Goal: Task Accomplishment & Management: Use online tool/utility

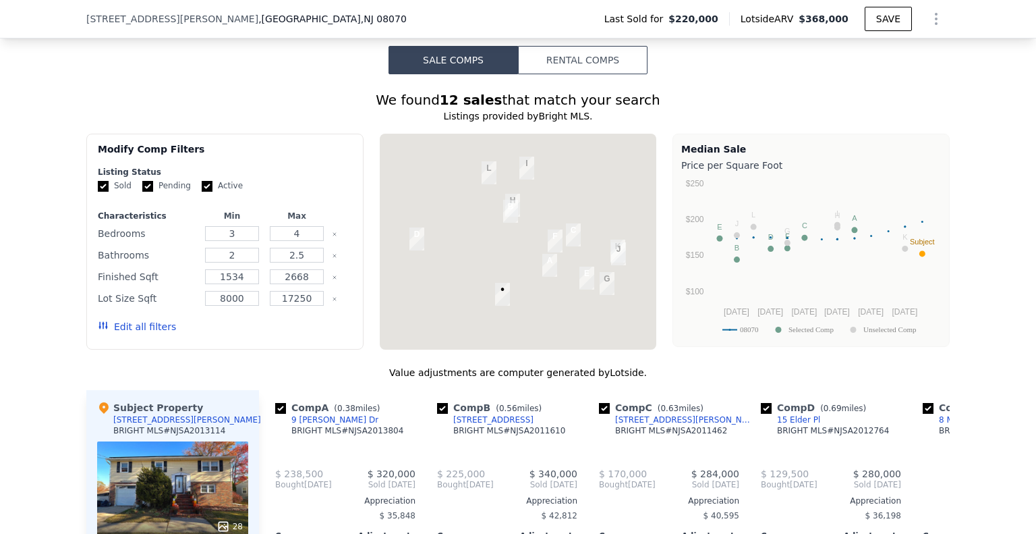
scroll to position [1141, 0]
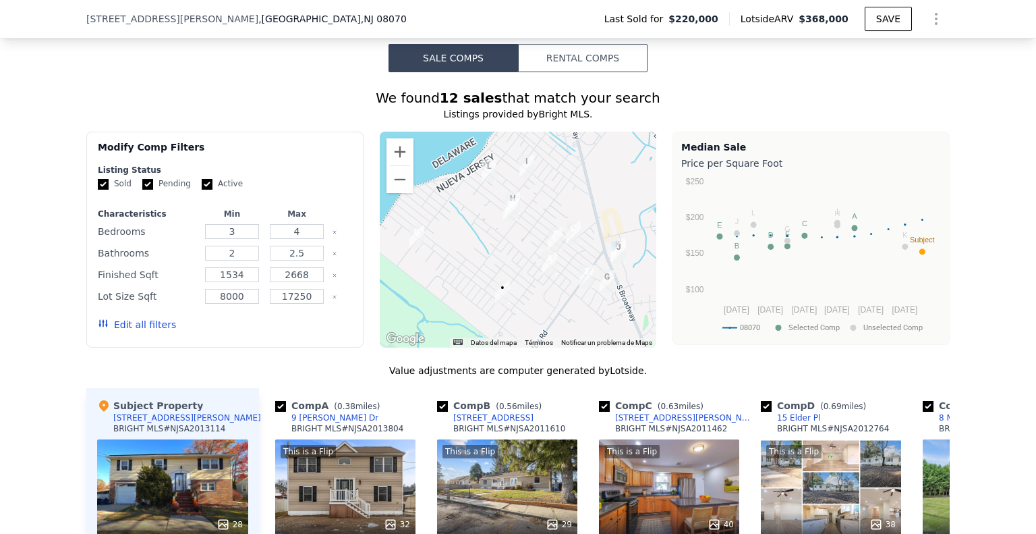
click at [556, 67] on button "Rental Comps" at bounding box center [583, 58] width 130 height 28
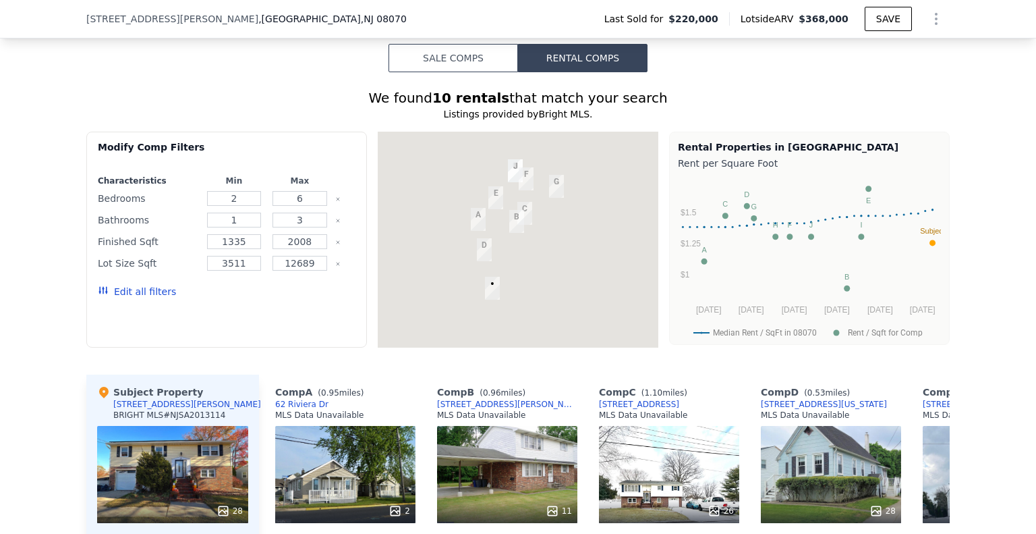
click at [468, 59] on button "Sale Comps" at bounding box center [454, 58] width 130 height 28
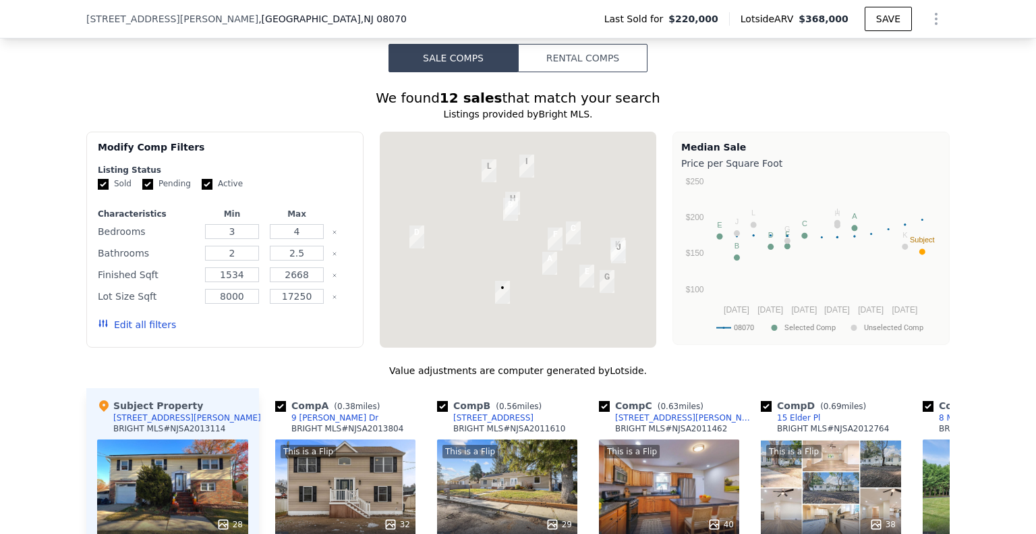
click at [594, 65] on button "Rental Comps" at bounding box center [583, 58] width 130 height 28
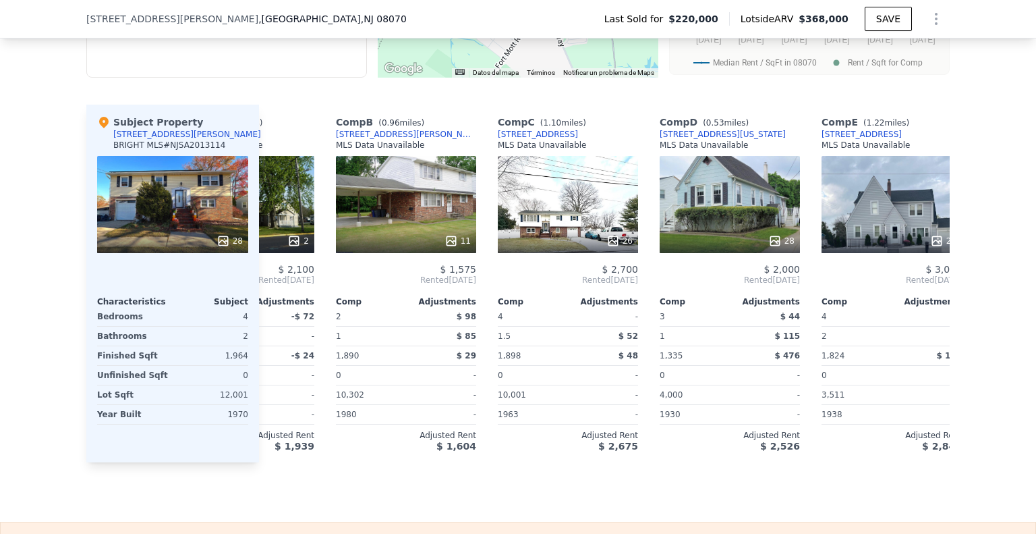
scroll to position [0, 104]
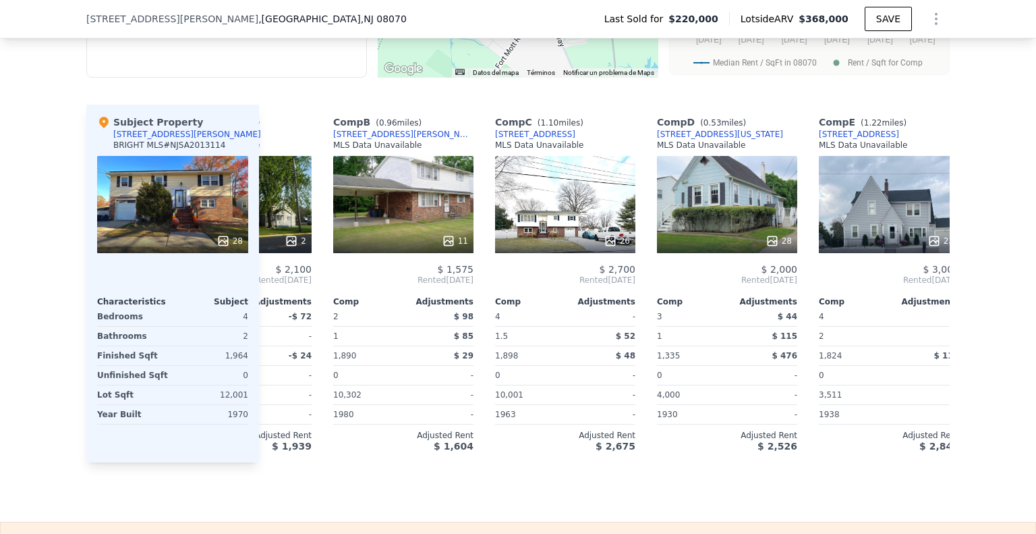
click at [534, 192] on div "26" at bounding box center [565, 204] width 140 height 97
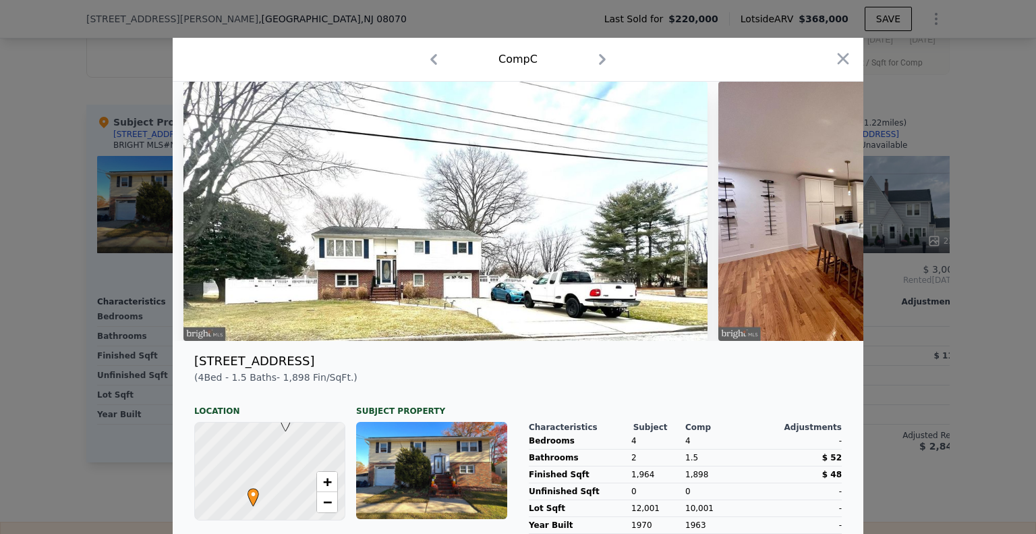
click at [599, 61] on icon "button" at bounding box center [602, 59] width 7 height 11
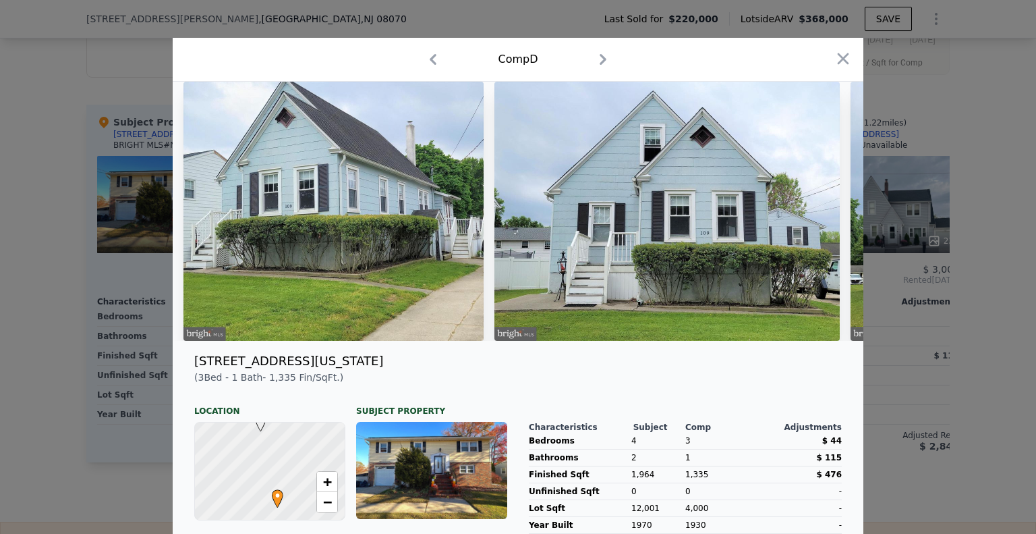
click at [433, 60] on icon "button" at bounding box center [433, 60] width 22 height 22
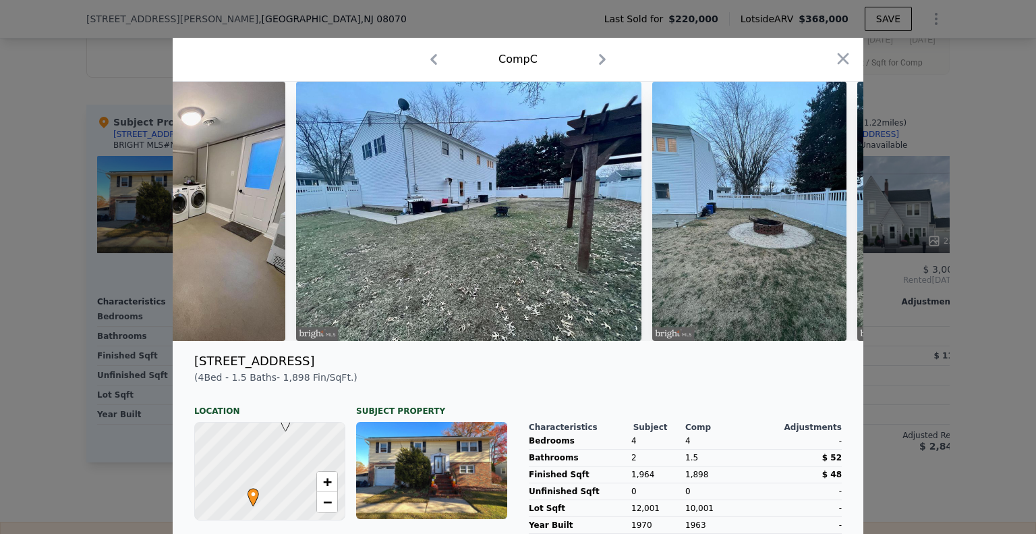
scroll to position [0, 5312]
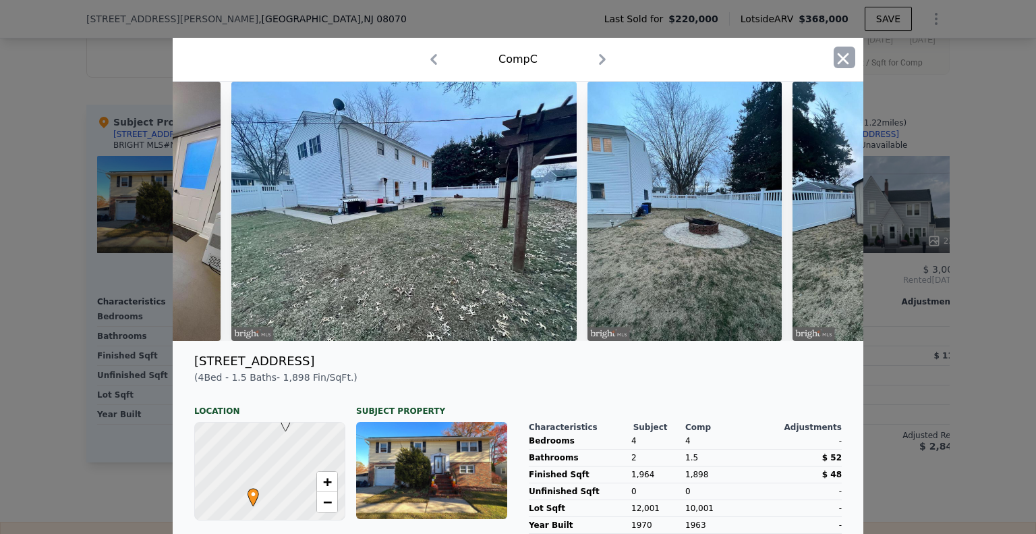
click at [838, 61] on icon "button" at bounding box center [843, 58] width 19 height 19
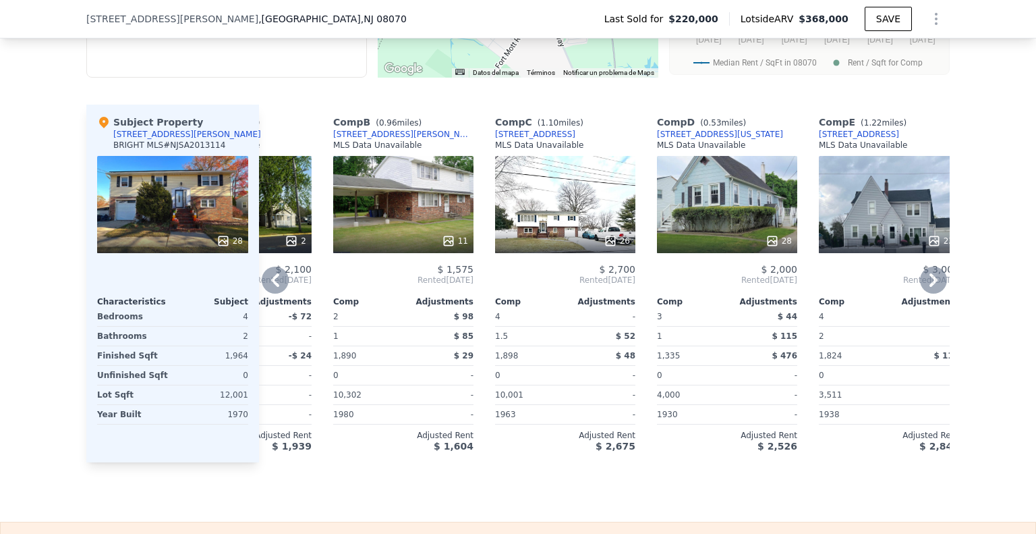
click at [927, 293] on icon at bounding box center [933, 279] width 27 height 27
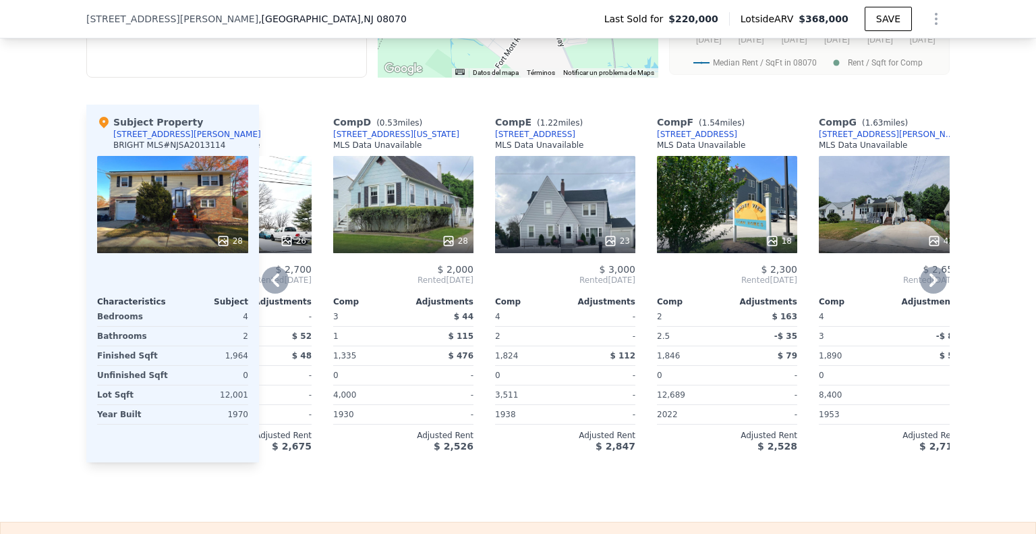
click at [935, 289] on icon at bounding box center [933, 279] width 27 height 27
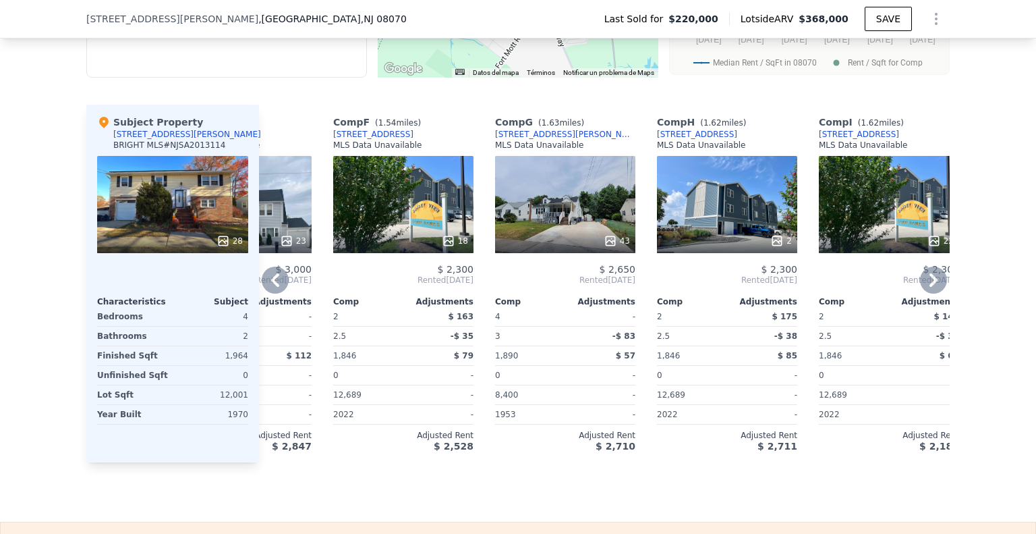
click at [935, 285] on icon at bounding box center [933, 279] width 27 height 27
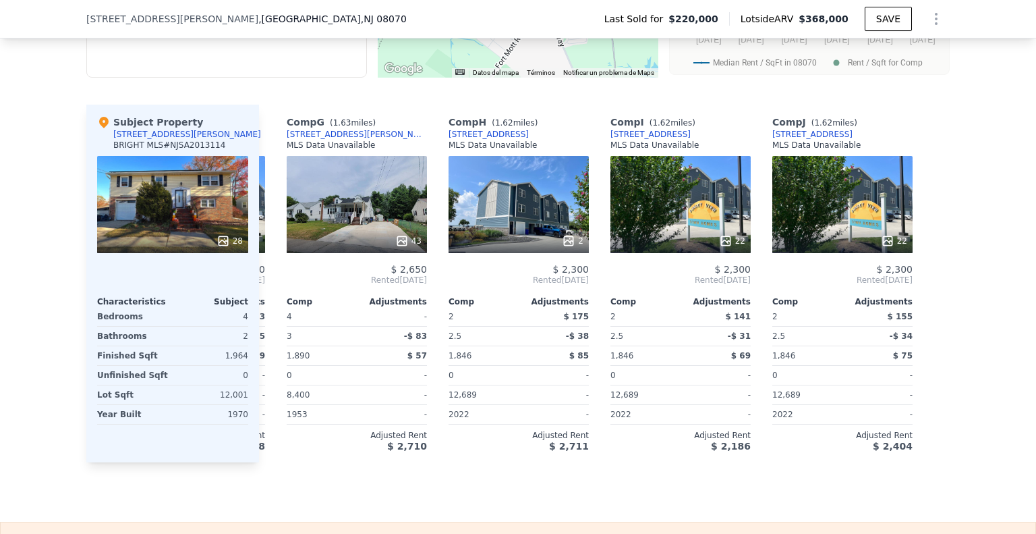
scroll to position [0, 960]
click at [266, 293] on icon at bounding box center [275, 279] width 27 height 27
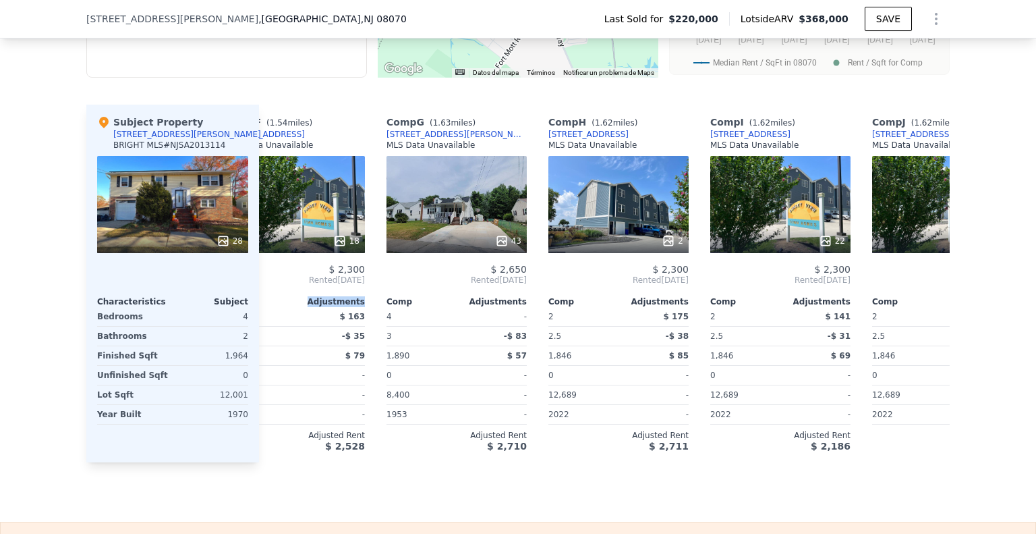
click at [266, 293] on div "$ 2,300 Rented [DATE] Comp Adjustments 2 $ 163 2.5 -$ 35 1,846 $ 79 0 - 12,689 …" at bounding box center [295, 358] width 140 height 188
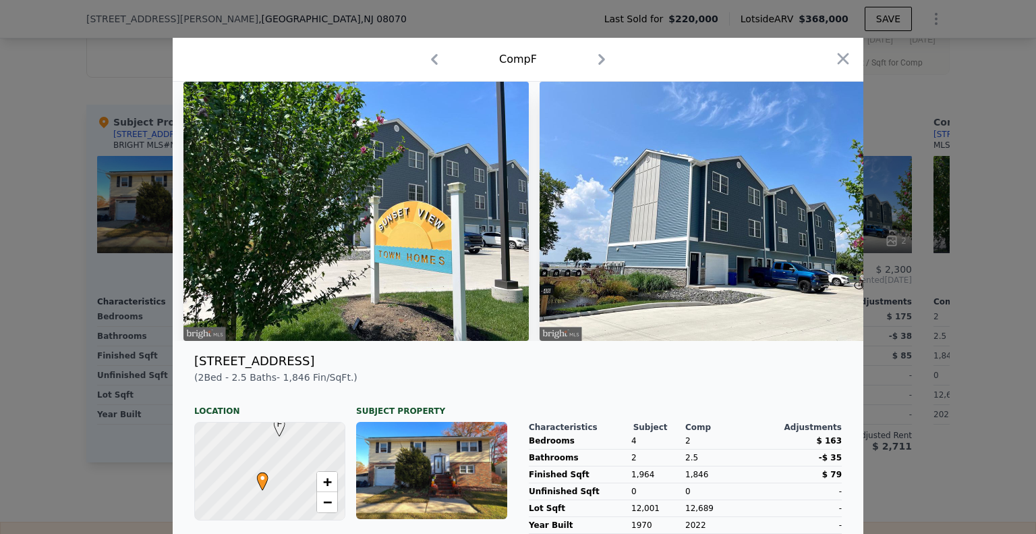
click at [267, 293] on img at bounding box center [355, 211] width 345 height 259
click at [836, 63] on icon "button" at bounding box center [843, 58] width 19 height 19
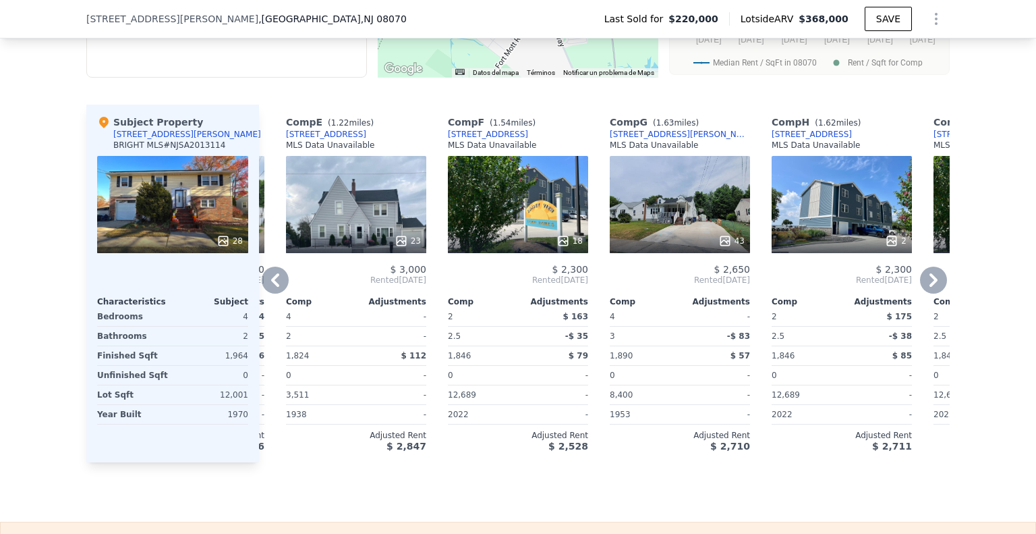
click at [281, 285] on icon at bounding box center [275, 279] width 27 height 27
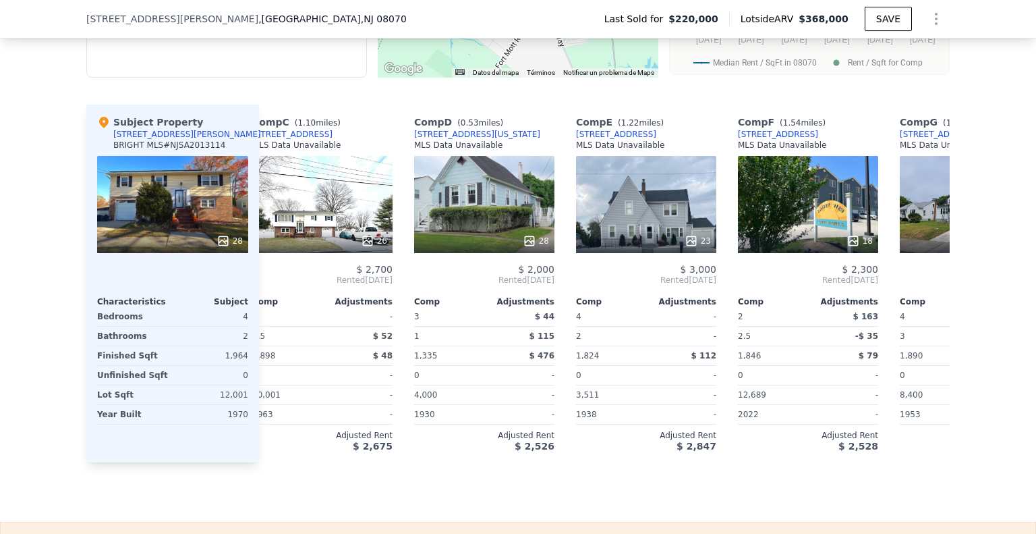
click at [280, 285] on span "Rented [DATE]" at bounding box center [322, 280] width 140 height 11
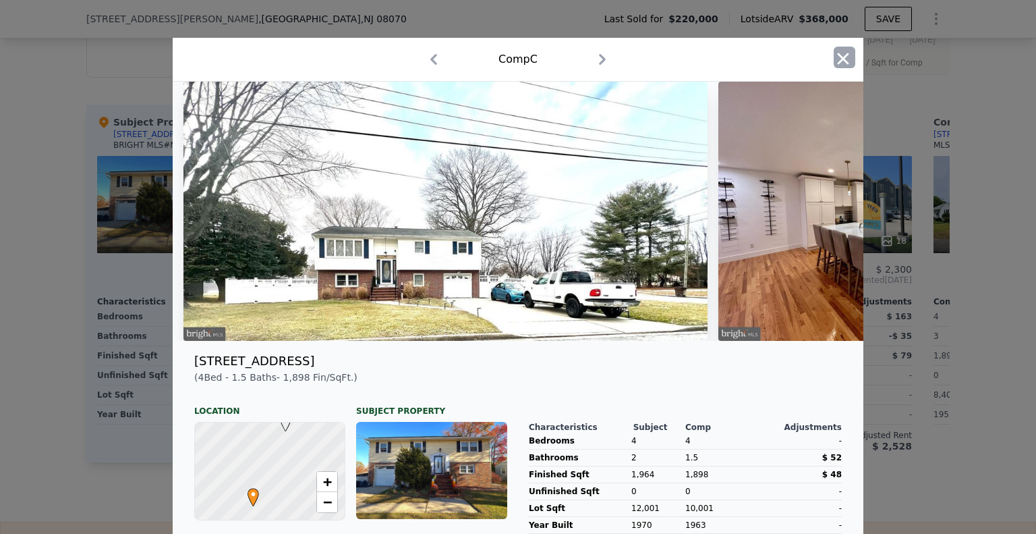
click at [838, 59] on icon "button" at bounding box center [843, 58] width 11 height 11
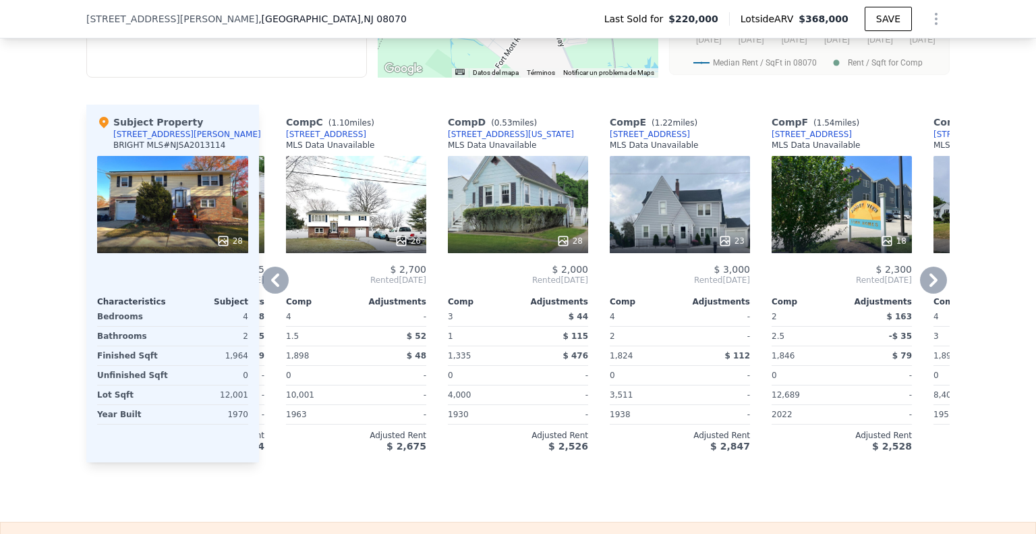
click at [266, 282] on icon at bounding box center [275, 279] width 27 height 27
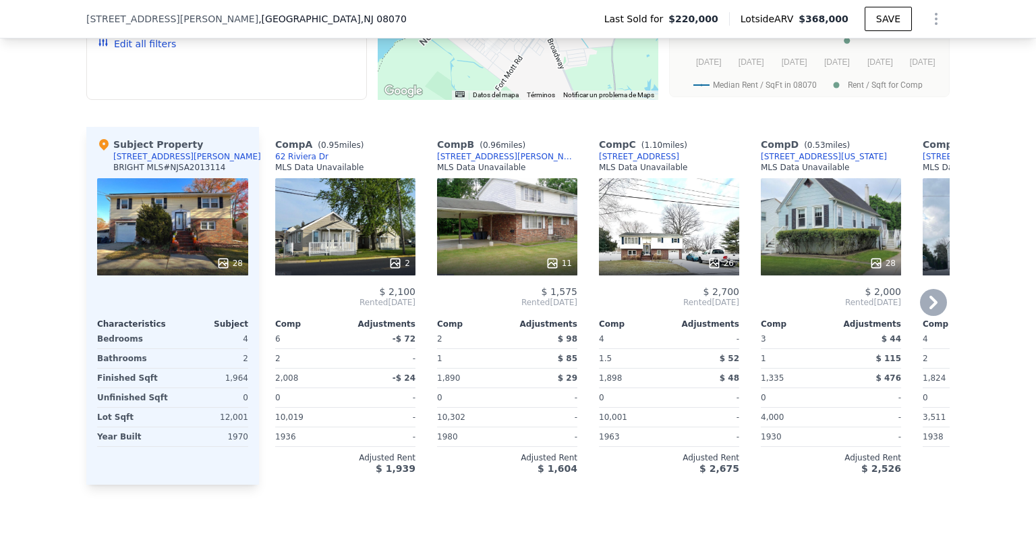
scroll to position [1411, 0]
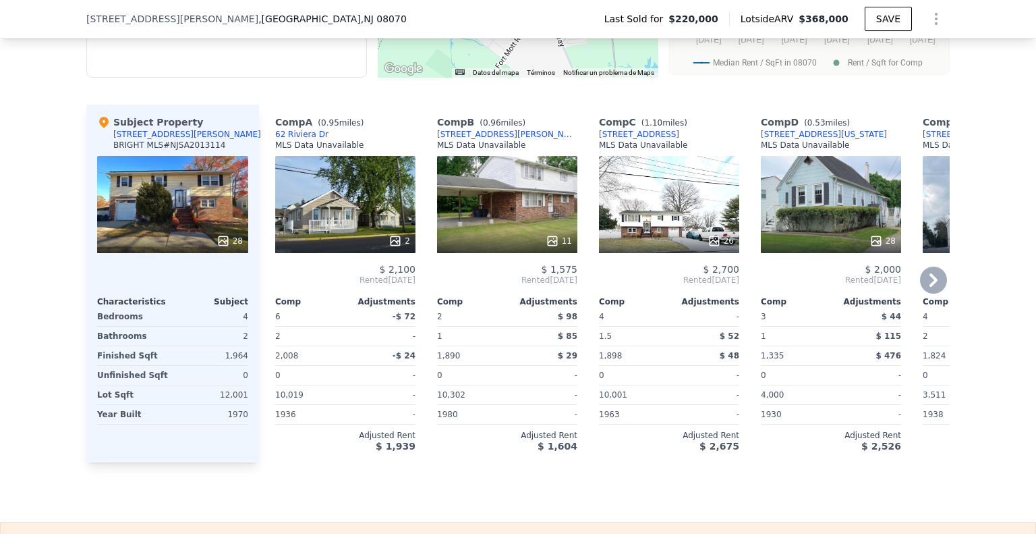
click at [540, 217] on div "11" at bounding box center [507, 204] width 140 height 97
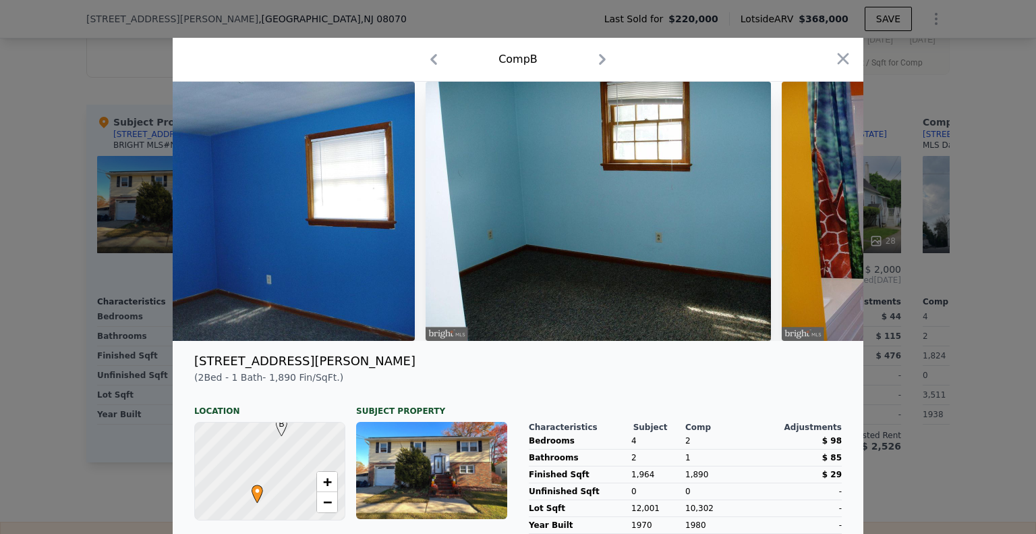
scroll to position [0, 2787]
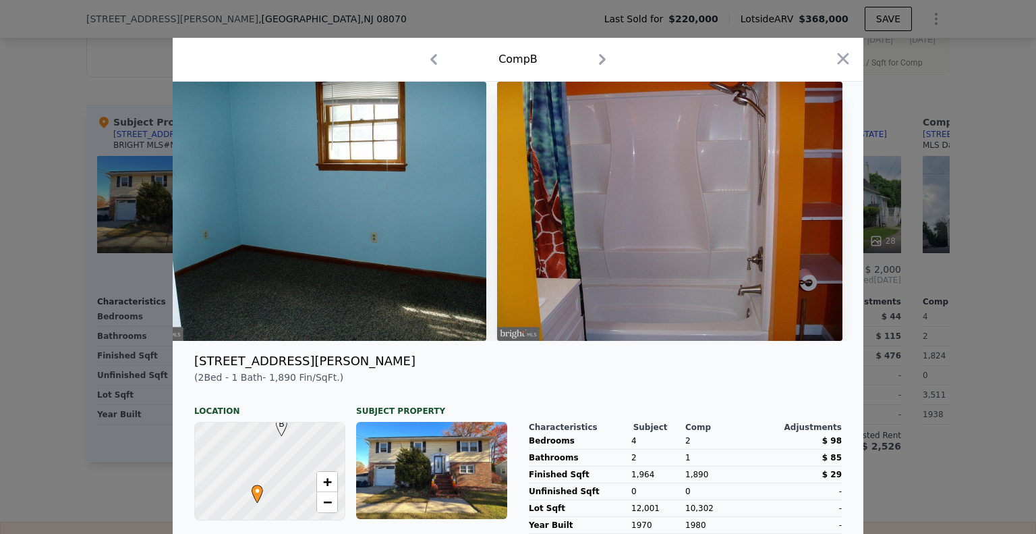
click at [824, 59] on div "Comp B" at bounding box center [517, 60] width 669 height 22
click at [834, 58] on icon "button" at bounding box center [843, 58] width 19 height 19
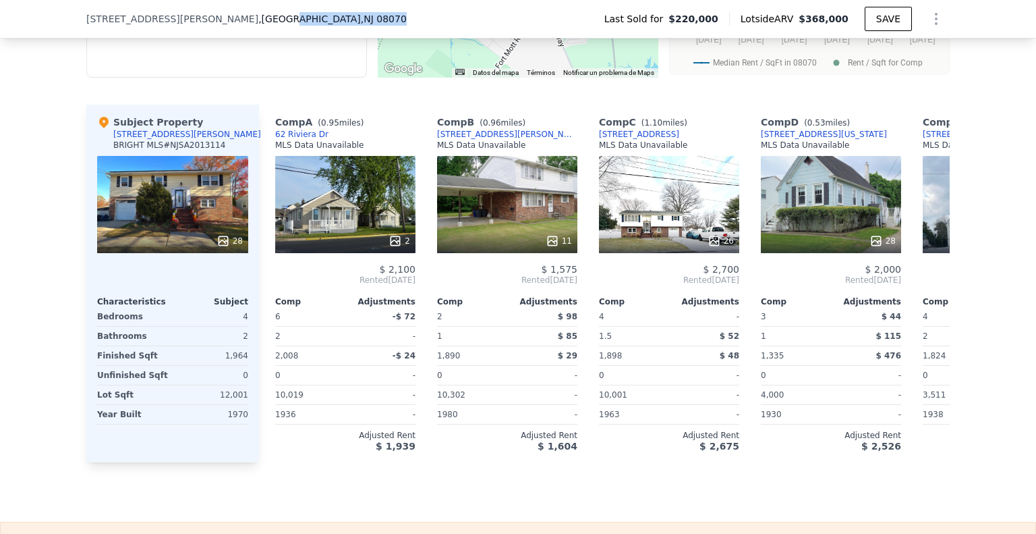
drag, startPoint x: 243, startPoint y: 25, endPoint x: 52, endPoint y: 22, distance: 191.6
click at [31, 24] on div "[STREET_ADDRESS][PERSON_NAME] Last Sold for $220,000 Lotside ARV $368,000 SAVE" at bounding box center [518, 19] width 1036 height 38
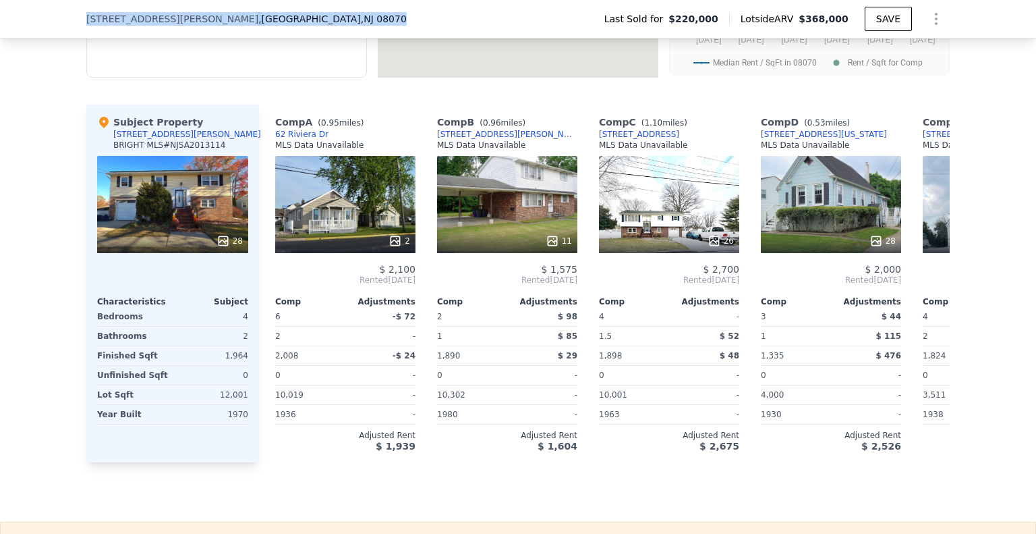
copy div "[STREET_ADDRESS][PERSON_NAME]"
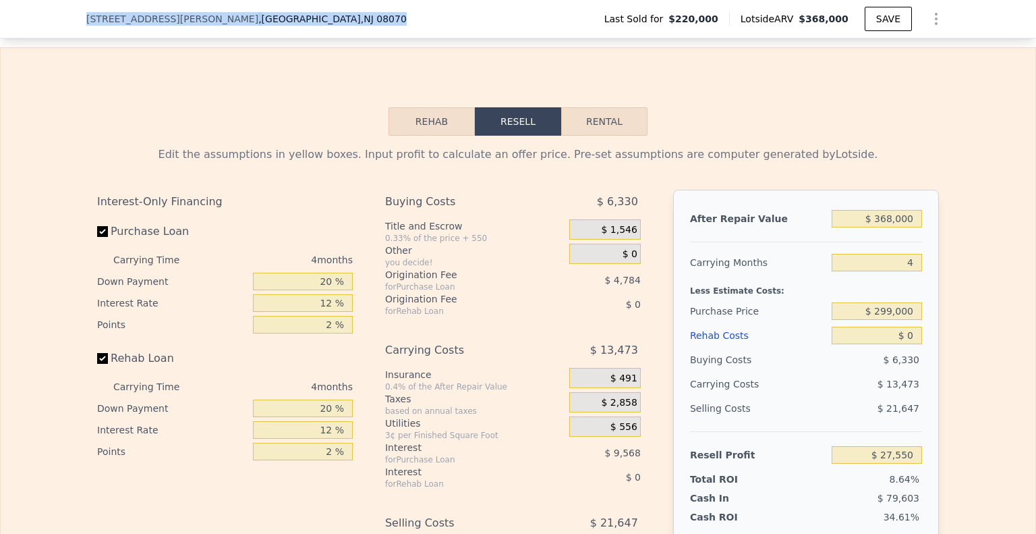
scroll to position [1883, 0]
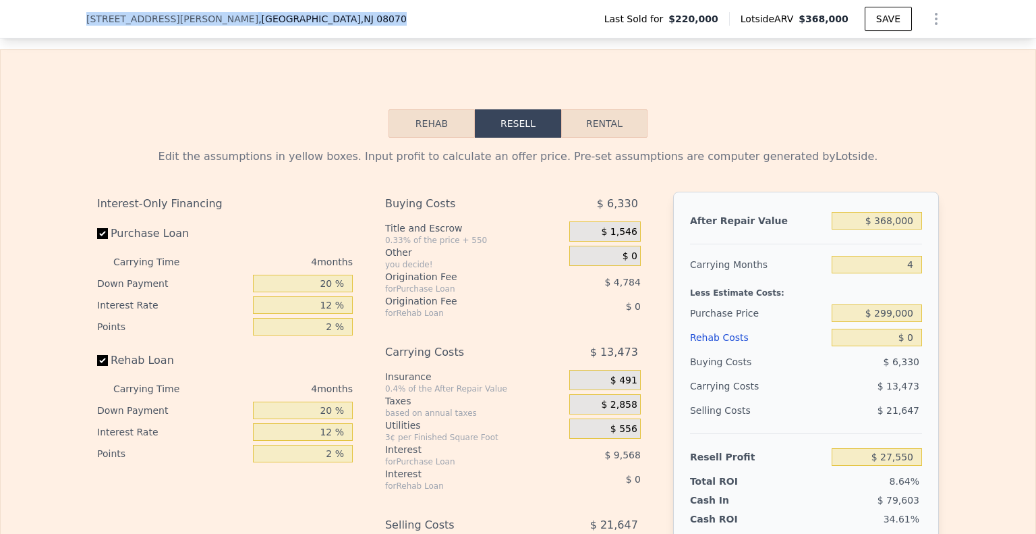
click at [622, 138] on button "Rental" at bounding box center [604, 123] width 86 height 28
select select "30"
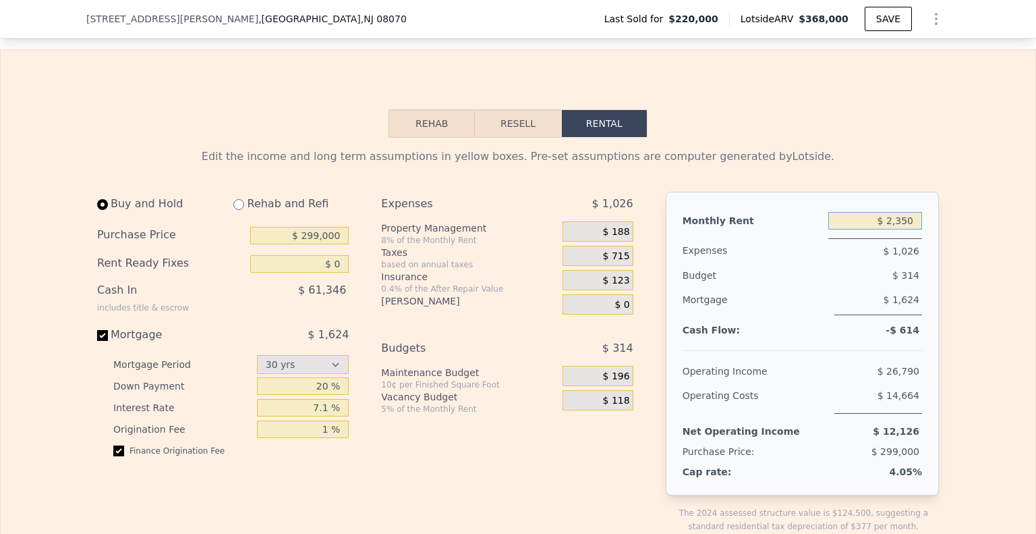
click at [889, 229] on input "$ 2,350" at bounding box center [875, 221] width 94 height 18
click at [333, 244] on input "$ 299,000" at bounding box center [299, 236] width 98 height 18
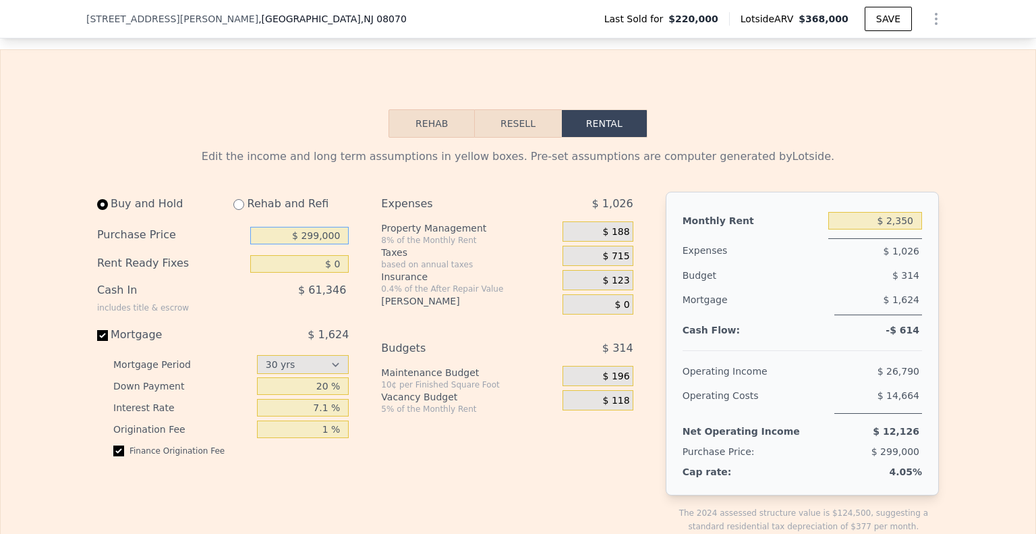
click at [334, 244] on input "$ 299,000" at bounding box center [299, 236] width 98 height 18
type input "$ 230,000"
click at [298, 244] on input "$ 230,000" at bounding box center [299, 236] width 98 height 18
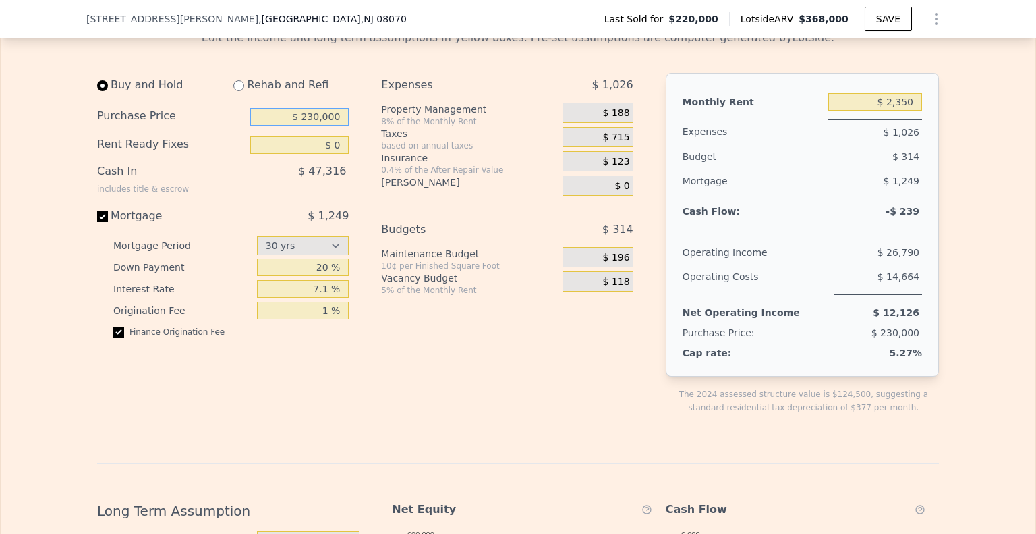
scroll to position [2018, 0]
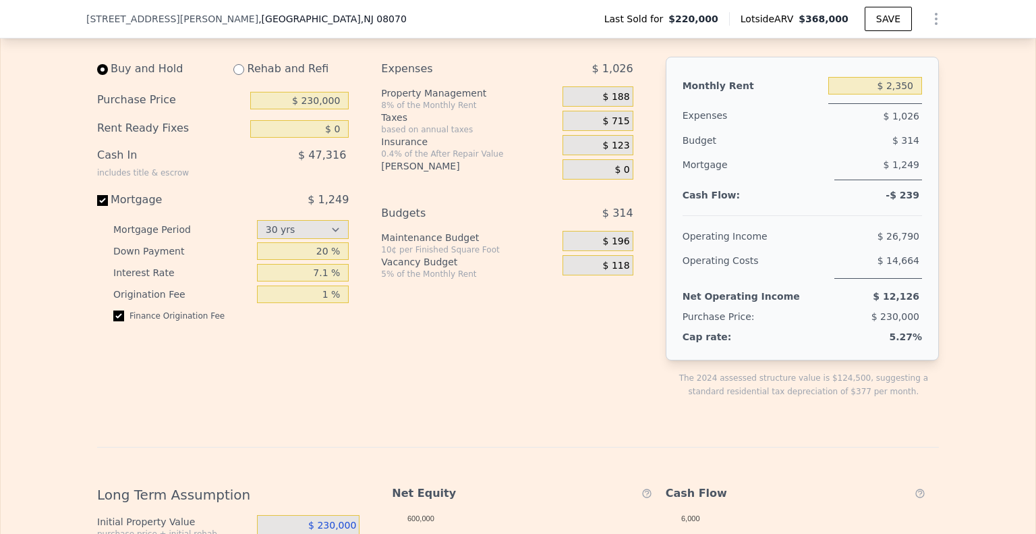
click at [614, 127] on span "$ 715" at bounding box center [616, 121] width 27 height 12
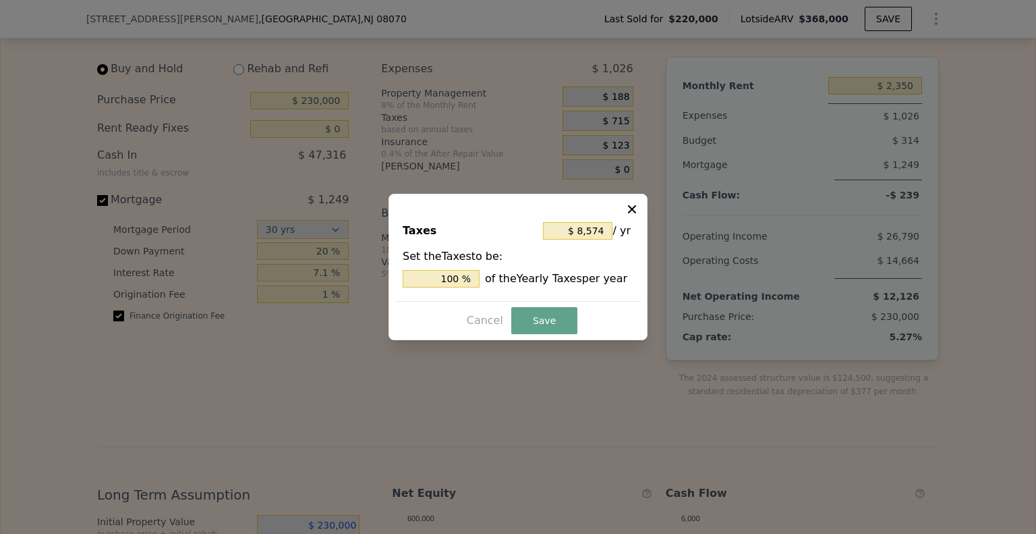
click at [632, 205] on icon at bounding box center [631, 208] width 13 height 13
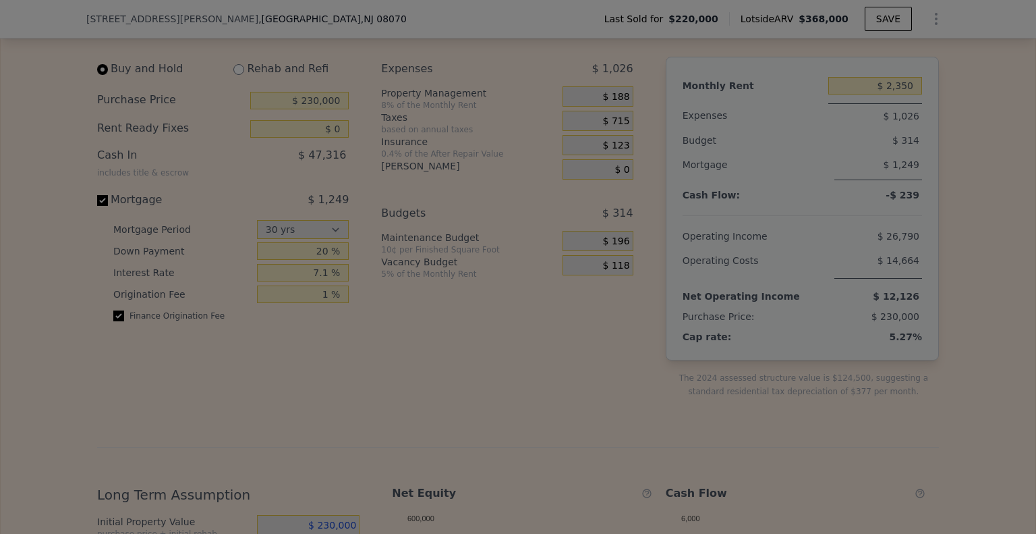
click at [604, 152] on span "$ 123" at bounding box center [616, 146] width 27 height 12
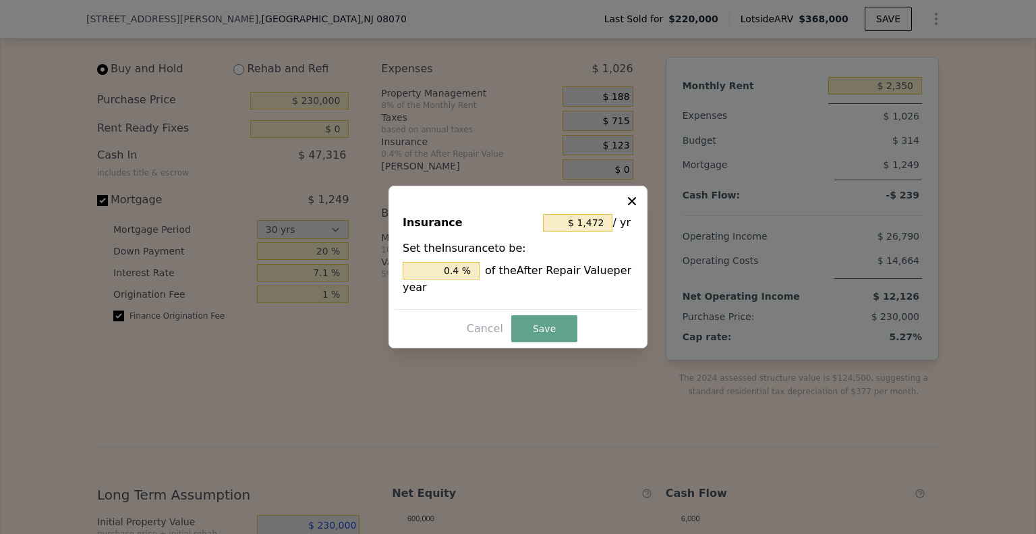
click at [632, 196] on icon at bounding box center [631, 200] width 13 height 13
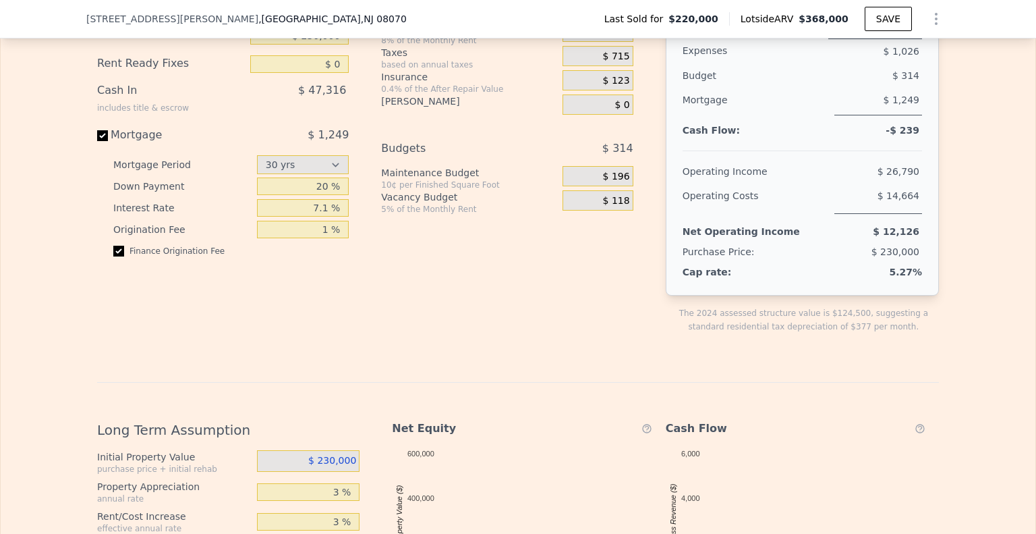
scroll to position [1883, 0]
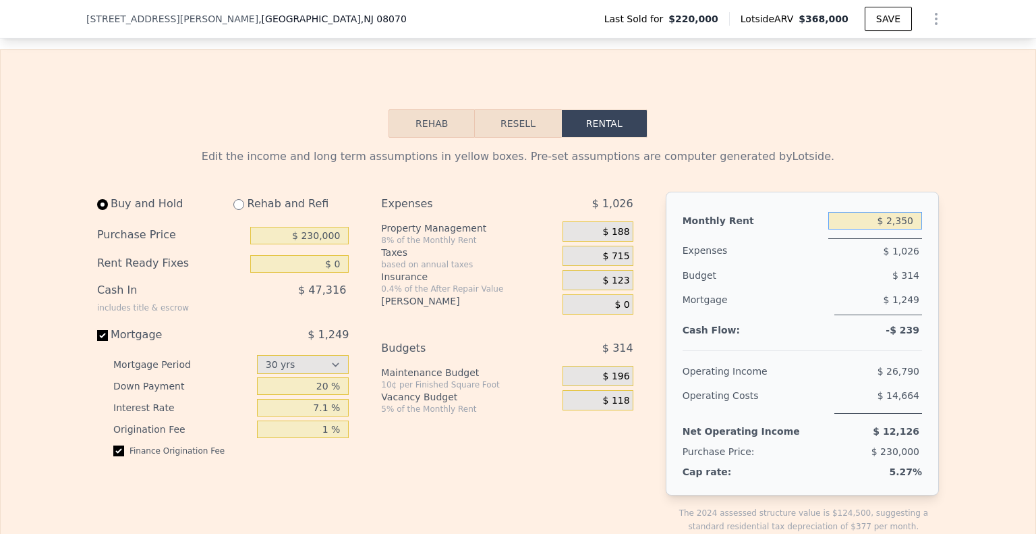
click at [904, 229] on input "$ 2,350" at bounding box center [875, 221] width 94 height 18
drag, startPoint x: 355, startPoint y: 320, endPoint x: 252, endPoint y: 312, distance: 104.2
click at [248, 313] on div "$ 47,316" at bounding box center [271, 295] width 154 height 35
click at [304, 244] on input "$ 230,000" at bounding box center [299, 236] width 98 height 18
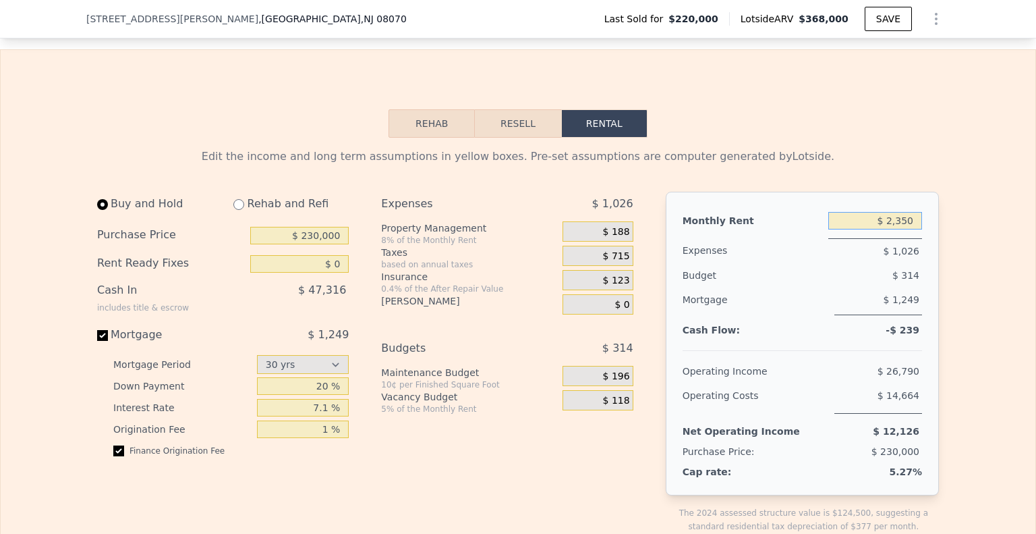
click at [909, 229] on input "$ 2,350" at bounding box center [875, 221] width 94 height 18
type input "$ 2,600"
click at [604, 238] on span "$ 208" at bounding box center [616, 232] width 27 height 12
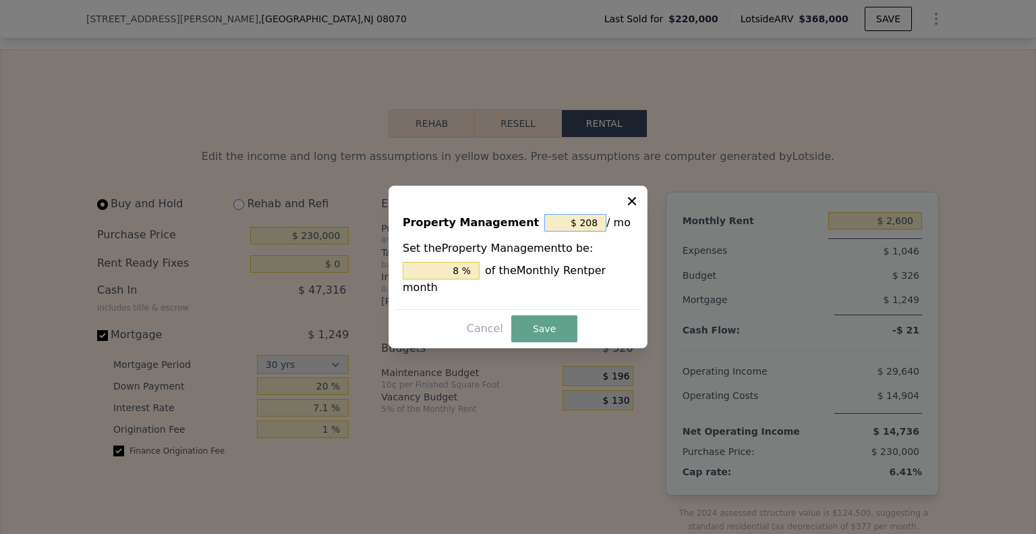
click at [586, 231] on input "$ 208" at bounding box center [575, 223] width 62 height 18
type input "$ 0"
type input "0 %"
type input "$ 0"
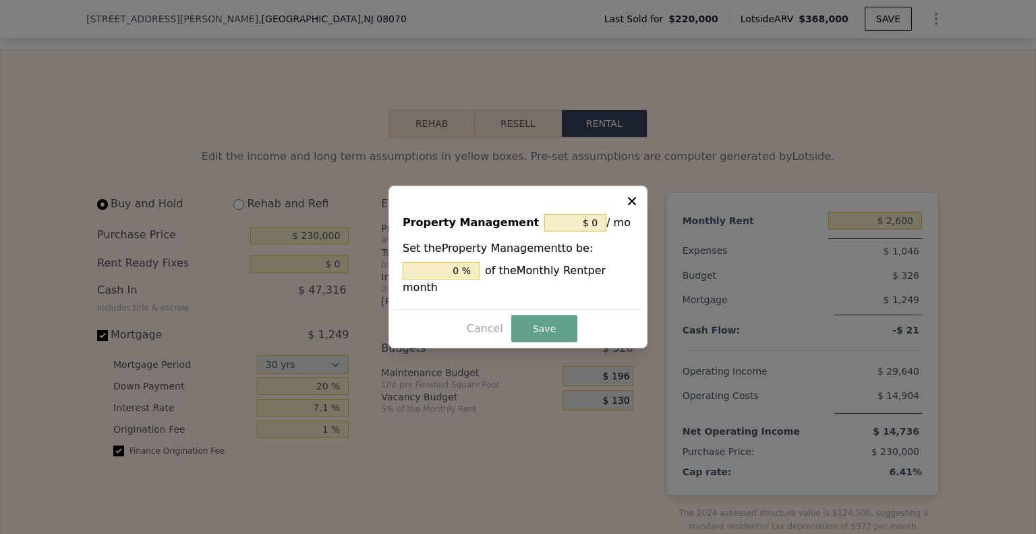
click at [577, 326] on div "Cancel Save" at bounding box center [518, 328] width 247 height 27
drag, startPoint x: 559, startPoint y: 320, endPoint x: 568, endPoint y: 326, distance: 10.7
click at [559, 322] on button "Save" at bounding box center [544, 328] width 66 height 27
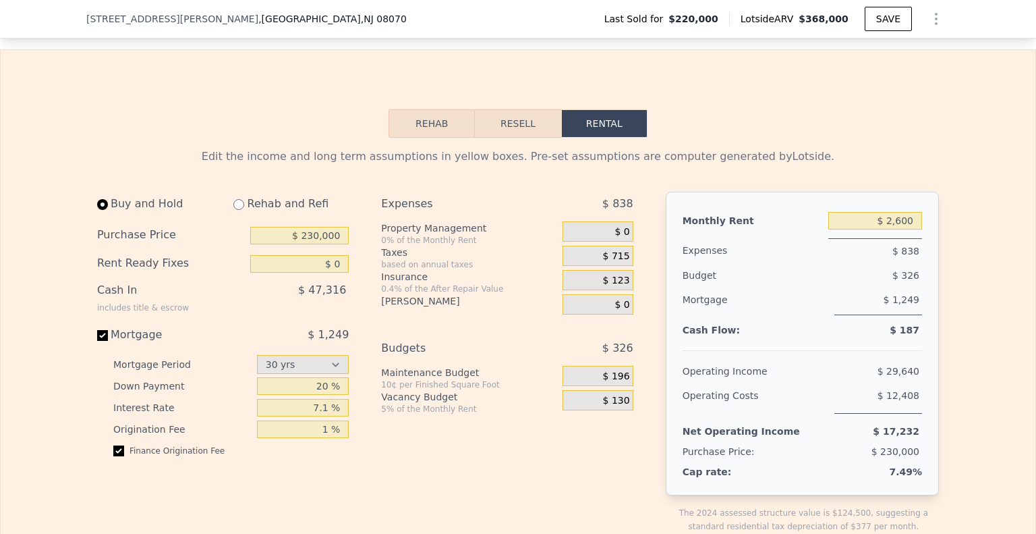
type input "$ 2,350"
